Goal: Contribute content: Add original content to the website for others to see

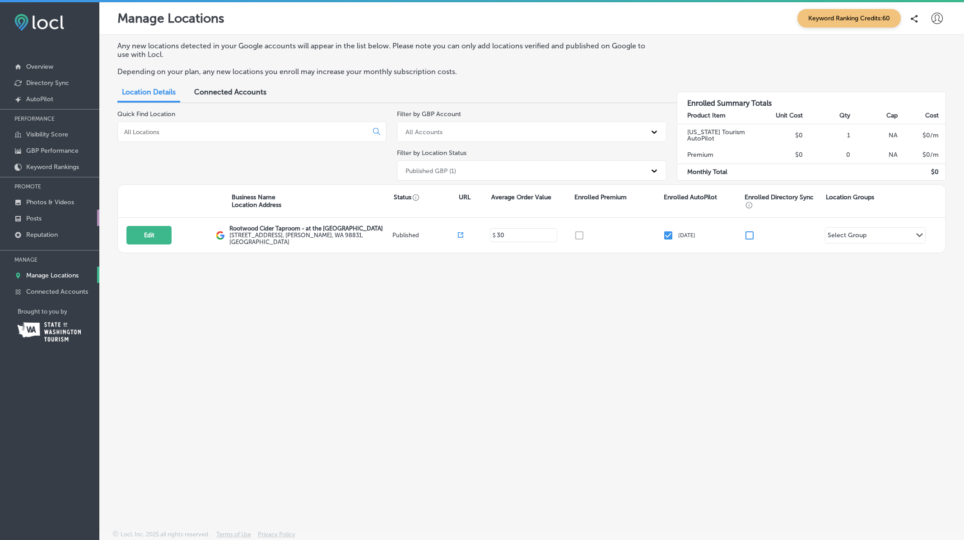
click at [34, 216] on p "Posts" at bounding box center [33, 219] width 15 height 8
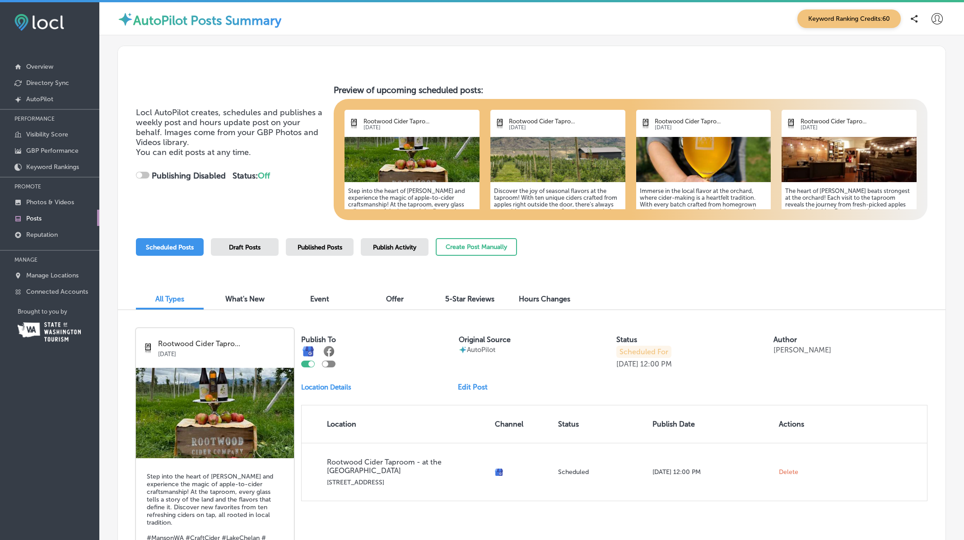
checkbox input "true"
click at [824, 157] on img at bounding box center [849, 159] width 135 height 45
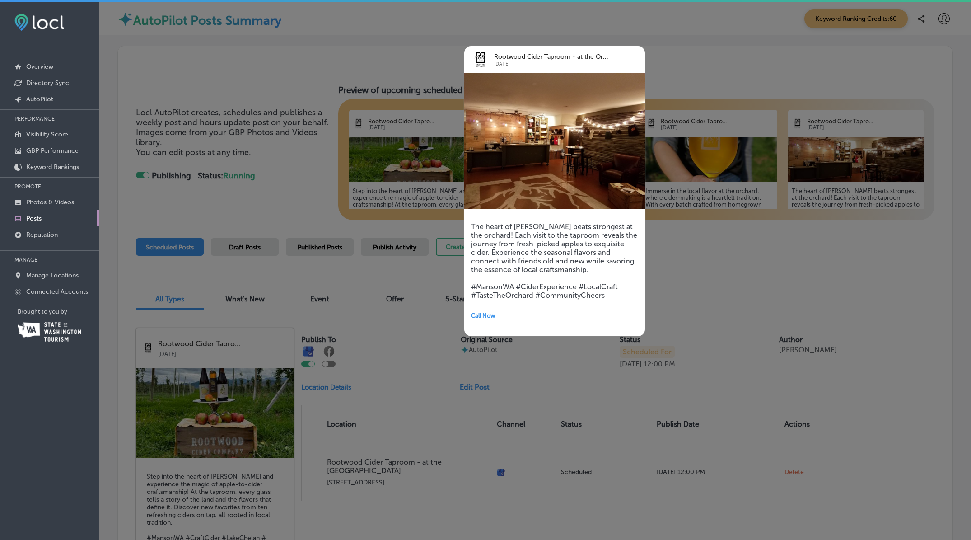
click at [818, 253] on div at bounding box center [485, 270] width 971 height 540
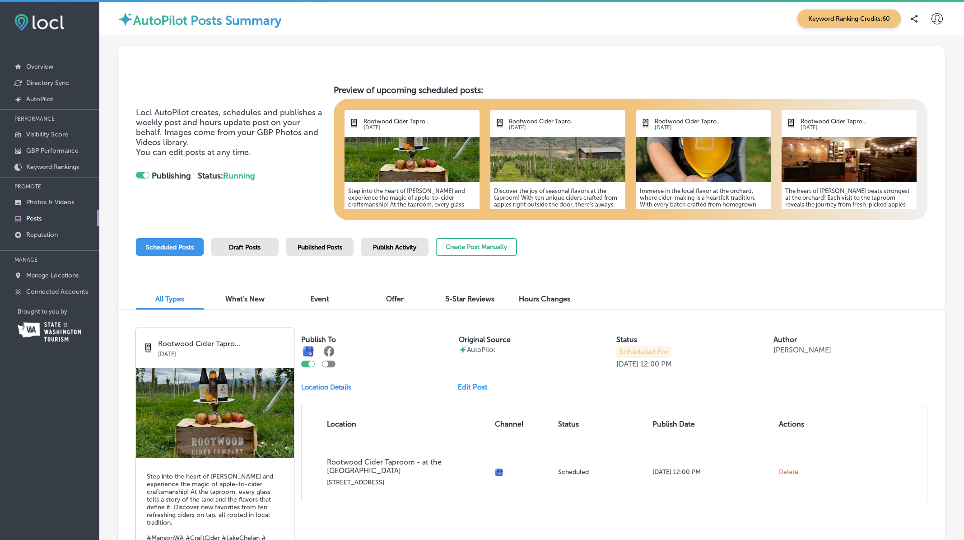
click at [870, 198] on h5 "The heart of [PERSON_NAME] beats strongest at the orchard! Each visit to the ta…" at bounding box center [849, 221] width 128 height 68
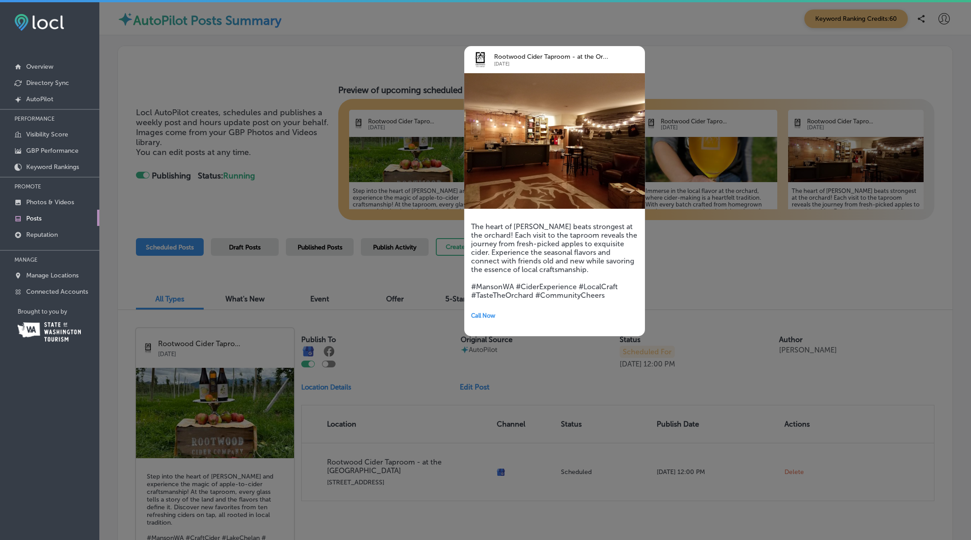
click at [533, 220] on div "The heart of [PERSON_NAME] beats strongest at the orchard! Each visit to the ta…" at bounding box center [554, 272] width 181 height 127
click at [675, 225] on div at bounding box center [485, 270] width 971 height 540
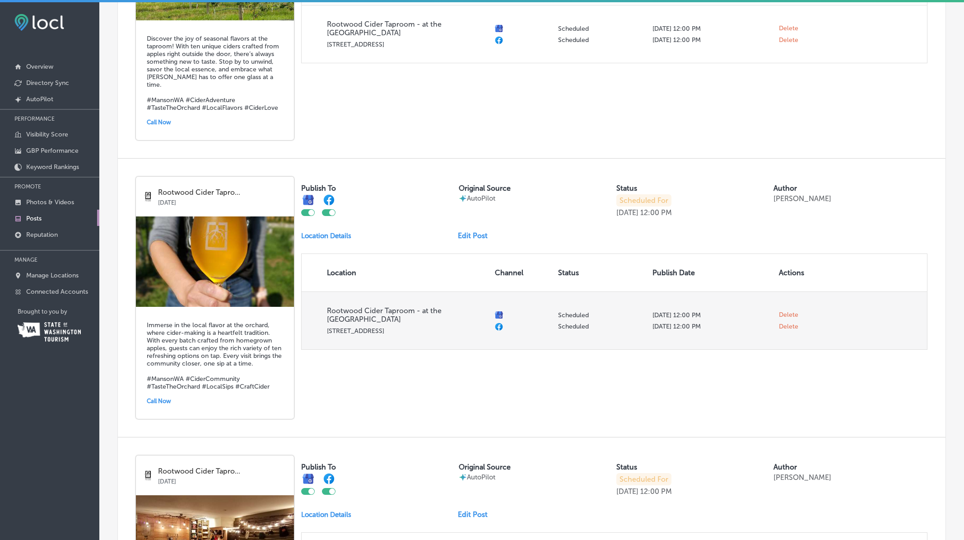
scroll to position [962, 0]
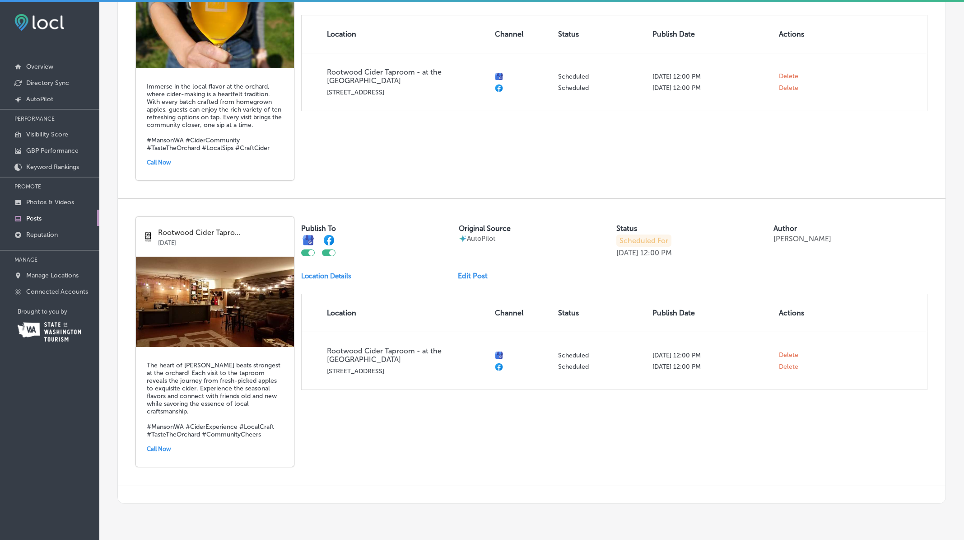
click at [332, 250] on div at bounding box center [332, 253] width 6 height 6
checkbox input "false"
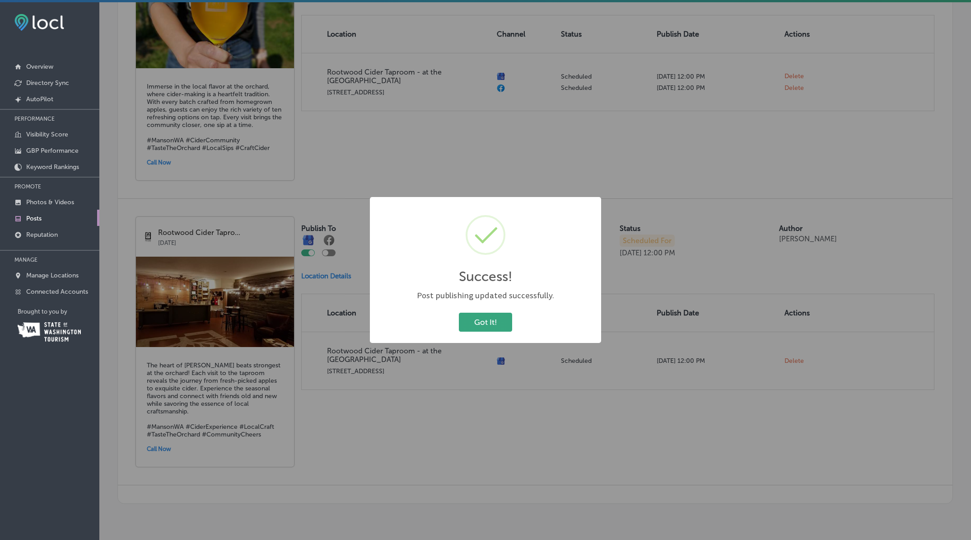
click at [488, 320] on button "Got It!" at bounding box center [485, 322] width 53 height 19
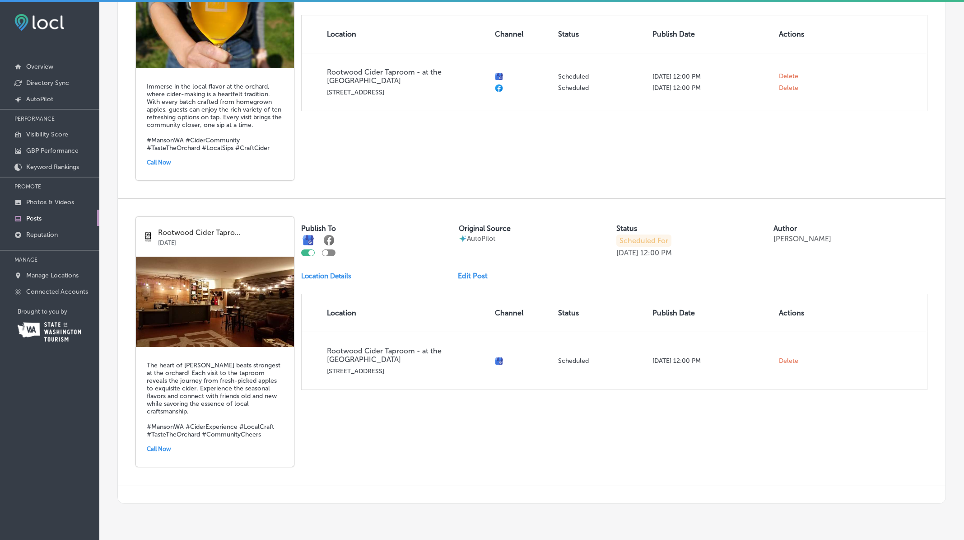
click at [227, 283] on img at bounding box center [215, 302] width 158 height 90
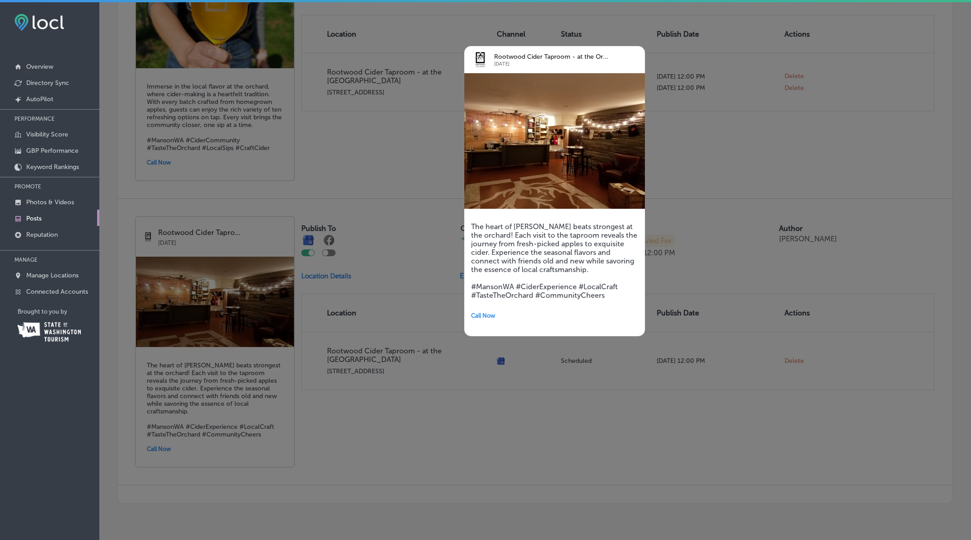
click at [246, 297] on div at bounding box center [485, 270] width 971 height 540
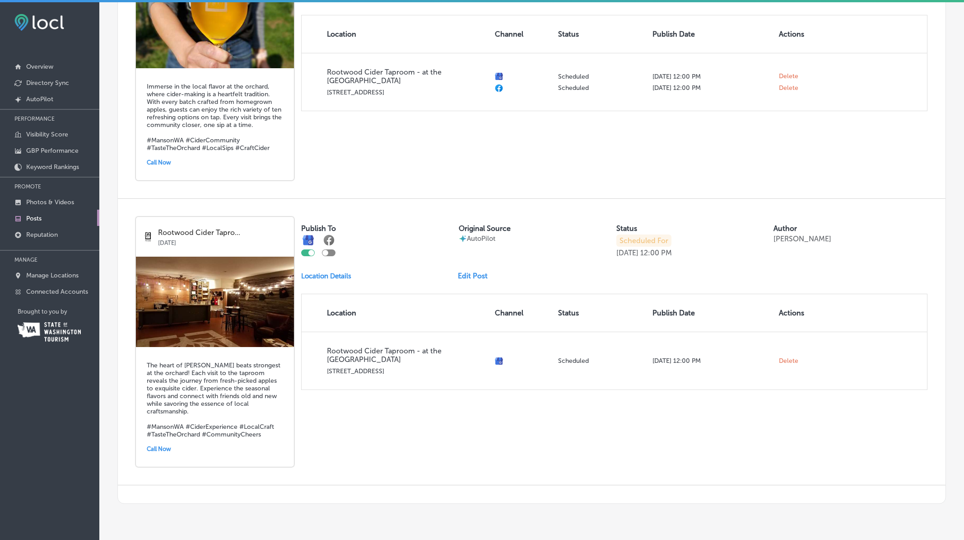
click at [472, 271] on link "Edit Post" at bounding box center [476, 275] width 37 height 9
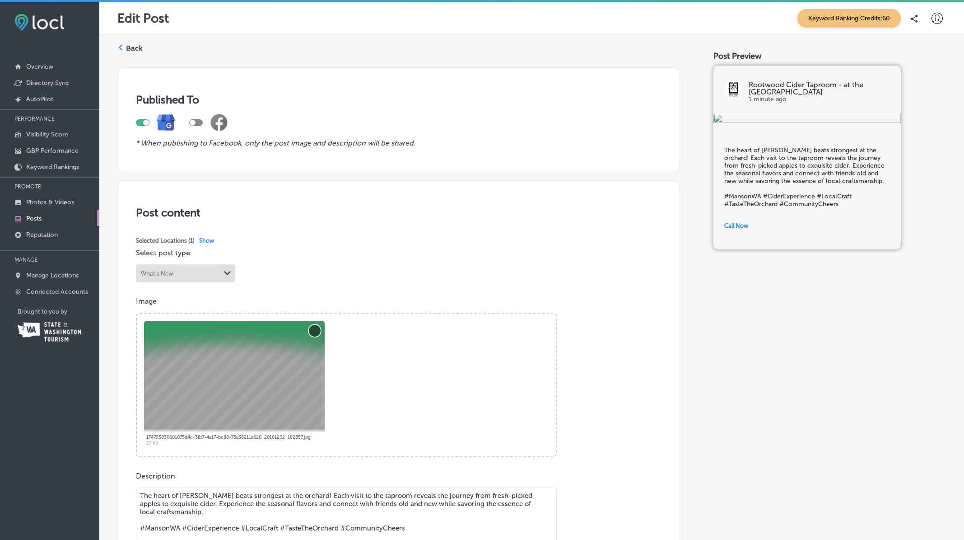
click at [317, 333] on button "Remove" at bounding box center [315, 331] width 12 height 12
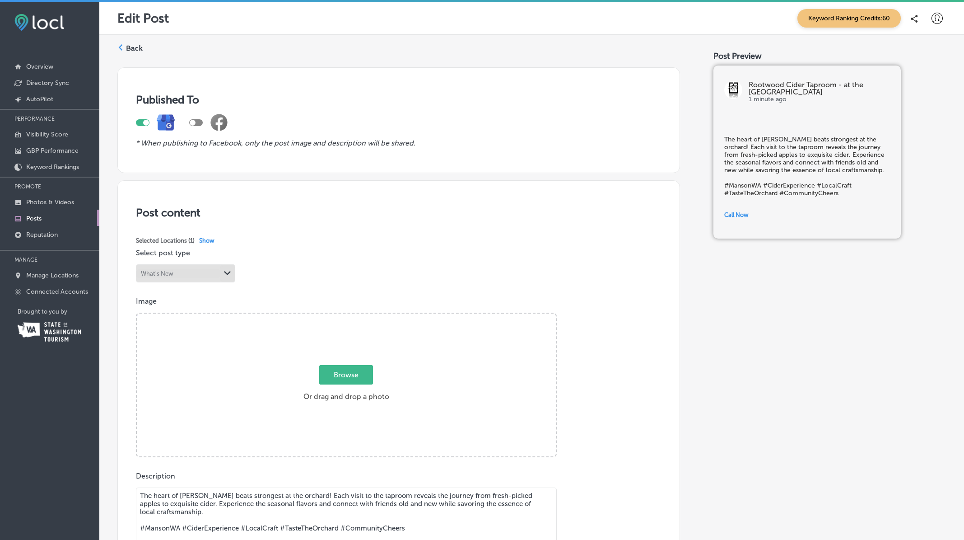
click at [346, 376] on span "Browse" at bounding box center [346, 374] width 54 height 19
click at [346, 316] on input "Browse Or drag and drop a photo" at bounding box center [346, 314] width 419 height 3
type input "C:\fakepath\IMG_0151-EDIT.jpg"
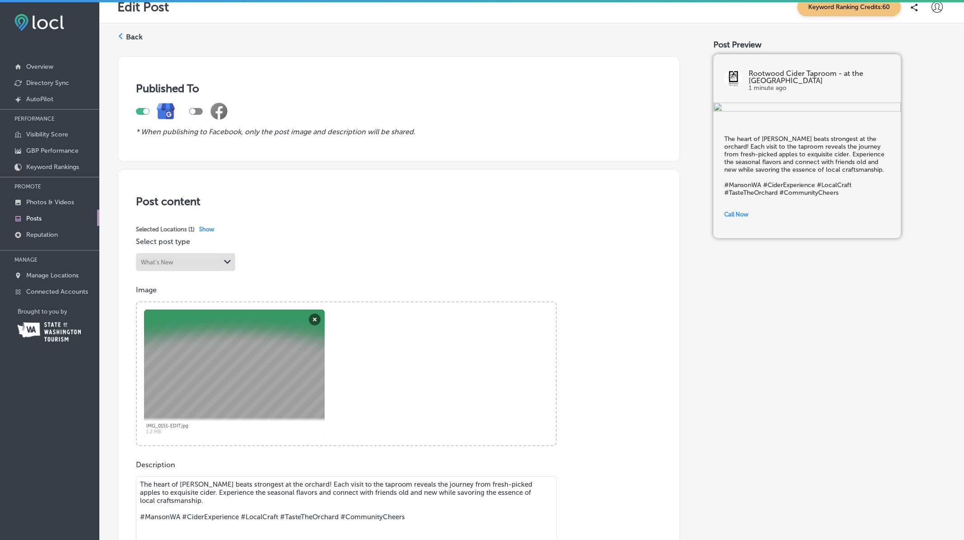
scroll to position [271, 0]
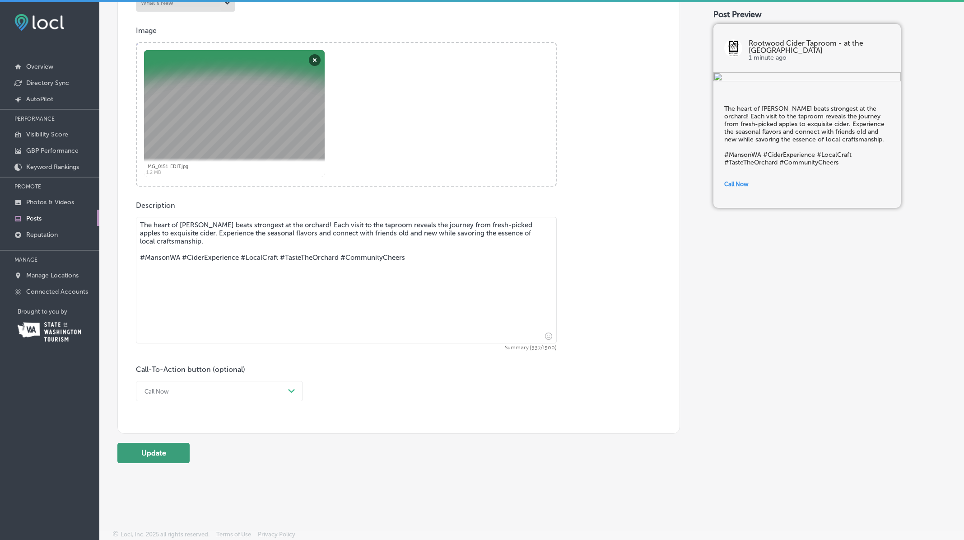
click at [161, 455] on button "Update" at bounding box center [153, 453] width 72 height 20
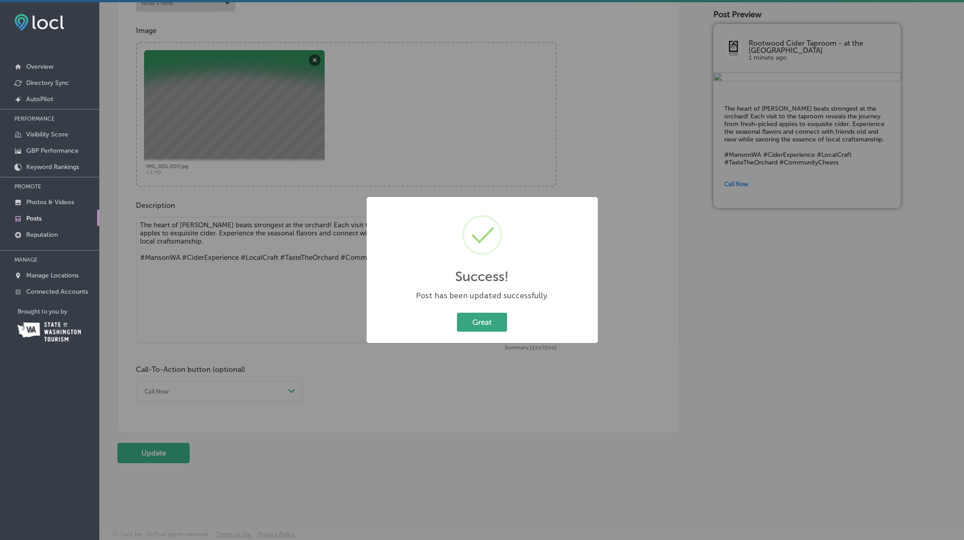
click at [486, 325] on button "Great" at bounding box center [482, 322] width 50 height 19
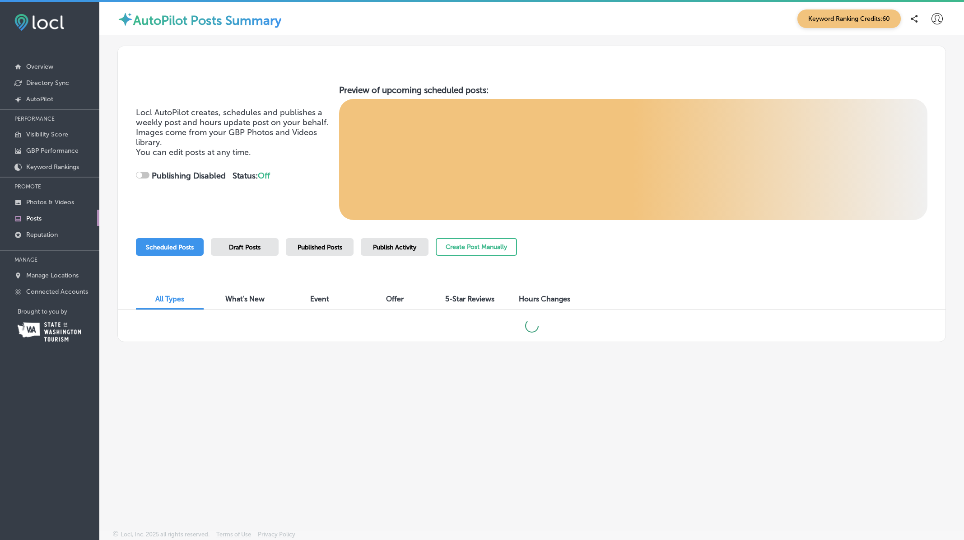
checkbox input "true"
